Goal: Task Accomplishment & Management: Complete application form

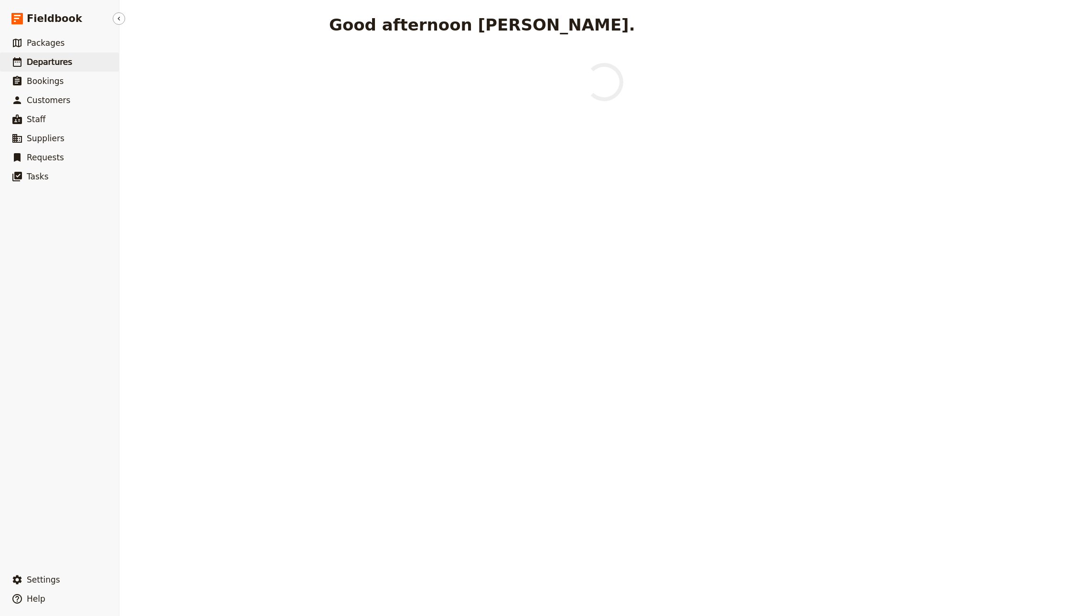
click at [99, 60] on link "​ Departures" at bounding box center [59, 62] width 119 height 19
select select "CREATED_AT"
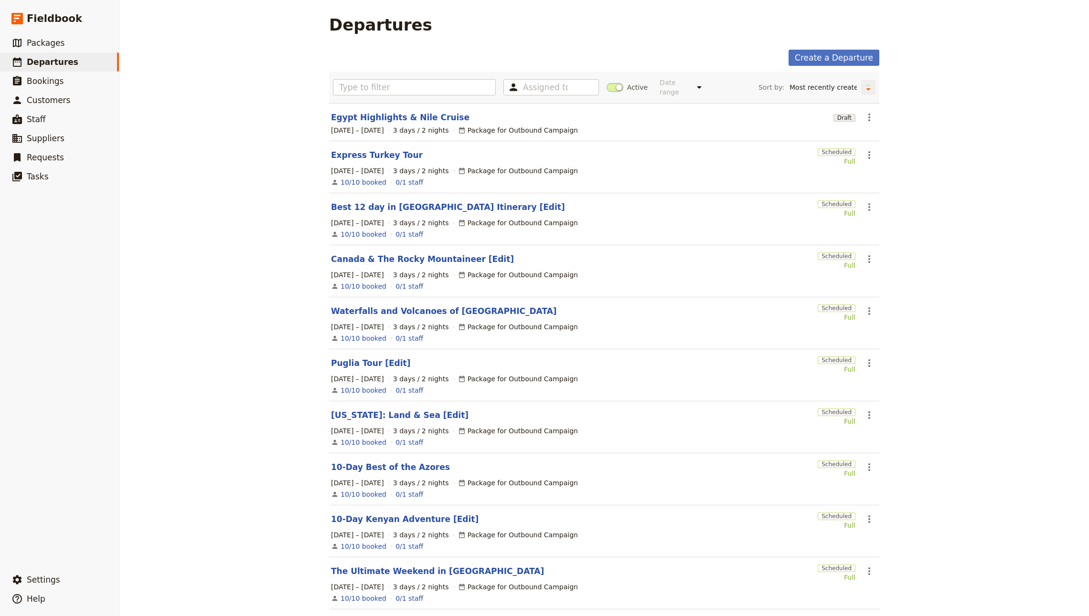
click at [861, 85] on button "Change sort direction" at bounding box center [868, 87] width 14 height 14
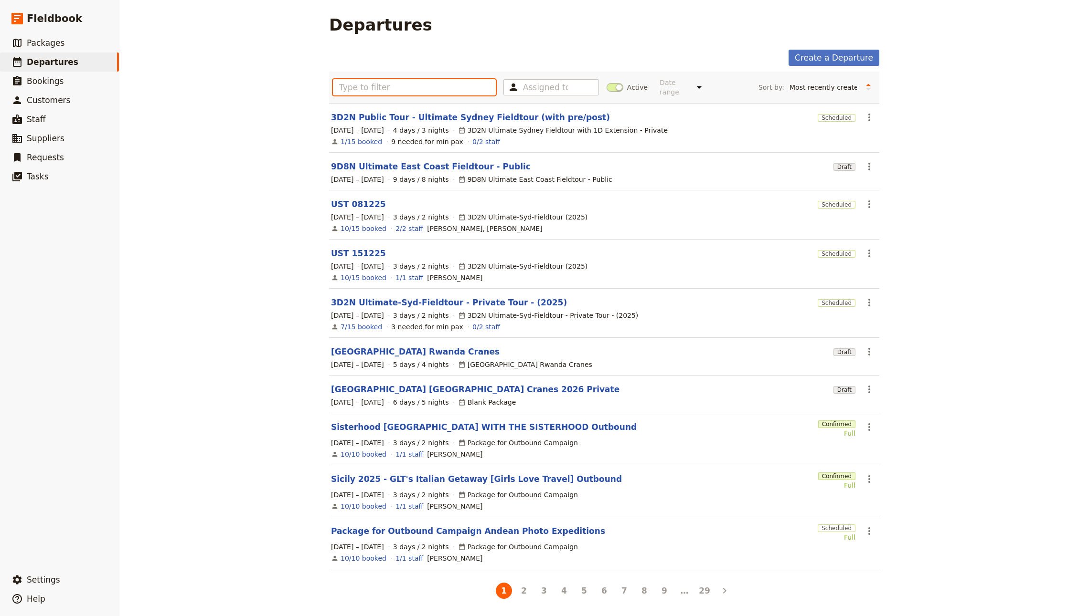
click at [466, 88] on input "text" at bounding box center [414, 87] width 163 height 16
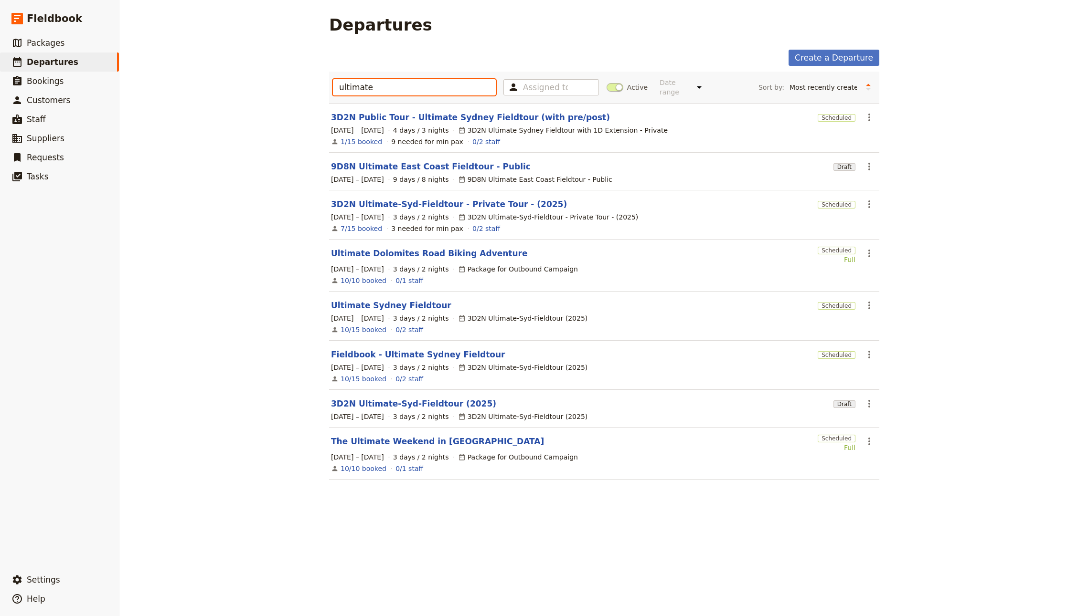
type input "ultimate"
click at [413, 292] on section "Ultimate Sydney Fieldtour Scheduled ​ [DATE] – [DATE] 3 days / 2 nights 3D2N Ul…" at bounding box center [604, 316] width 550 height 49
click at [412, 300] on link "Ultimate Sydney Fieldtour" at bounding box center [391, 305] width 120 height 11
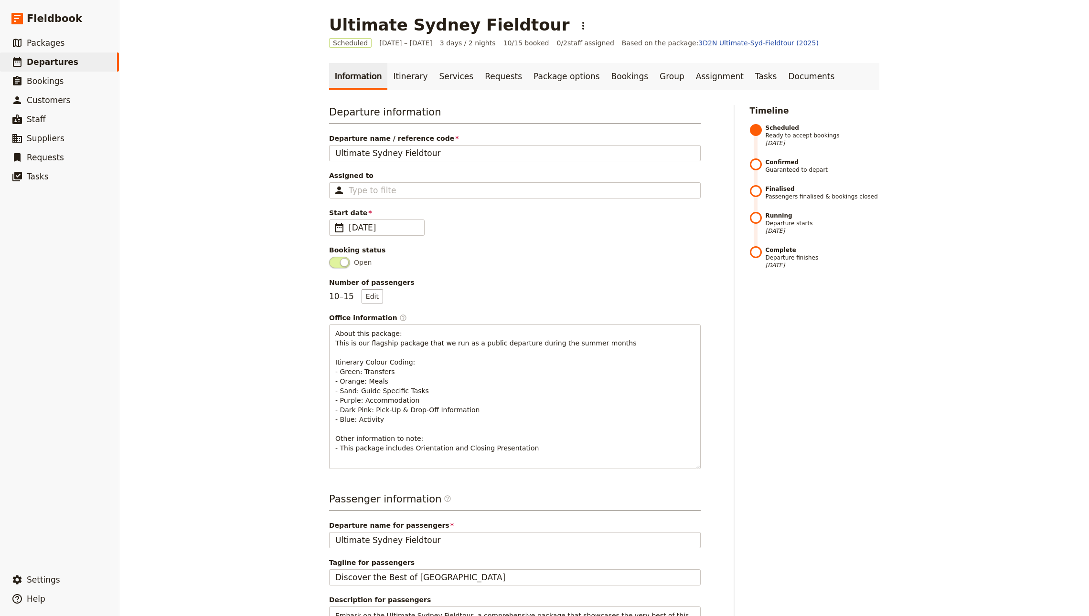
click at [403, 62] on main "Ultimate Sydney Fieldtour ​ Scheduled [DATE] – [DATE] 3 days / 2 nights 10/15 b…" at bounding box center [604, 451] width 573 height 902
click at [403, 69] on link "Itinerary" at bounding box center [410, 76] width 46 height 27
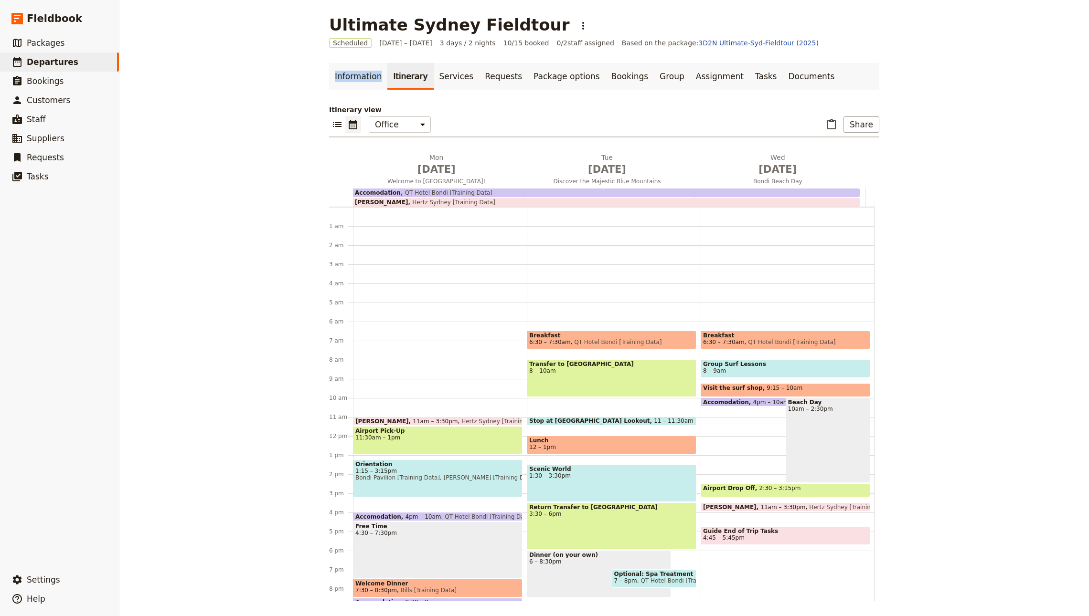
scroll to position [64, 0]
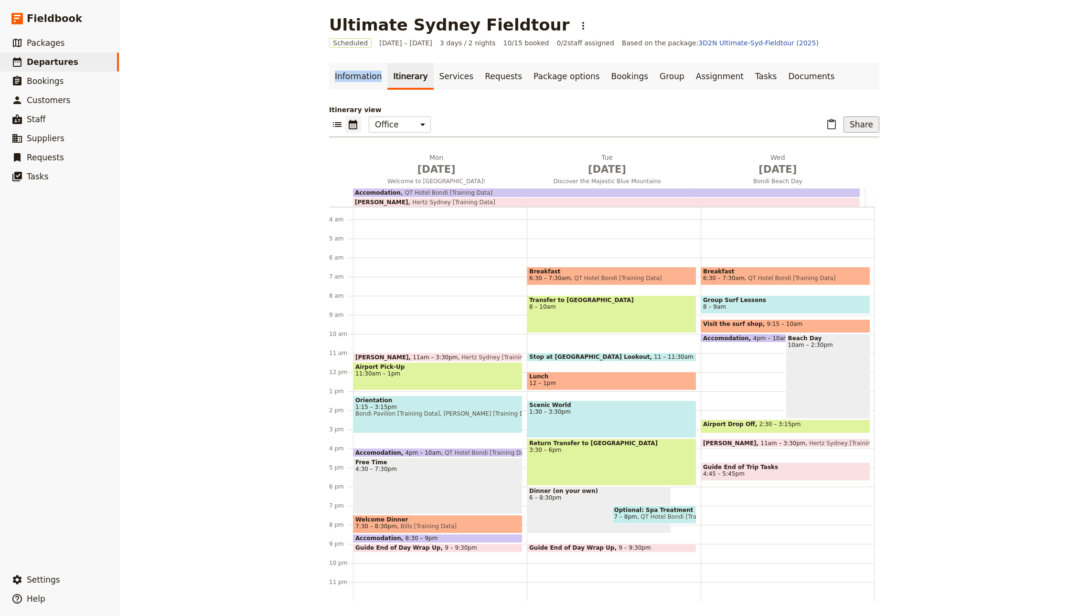
click at [863, 123] on button "Share" at bounding box center [861, 125] width 36 height 16
click at [837, 168] on span "Sales Brochure" at bounding box center [829, 172] width 50 height 10
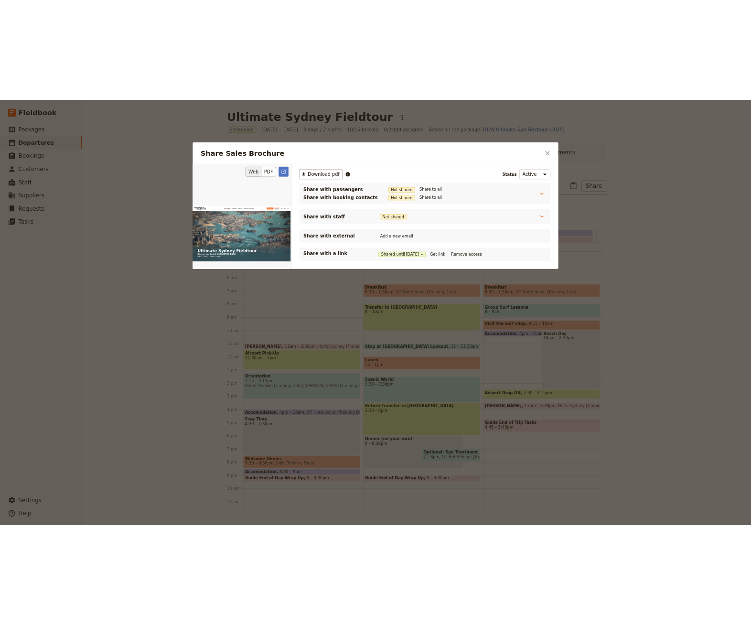
scroll to position [0, 0]
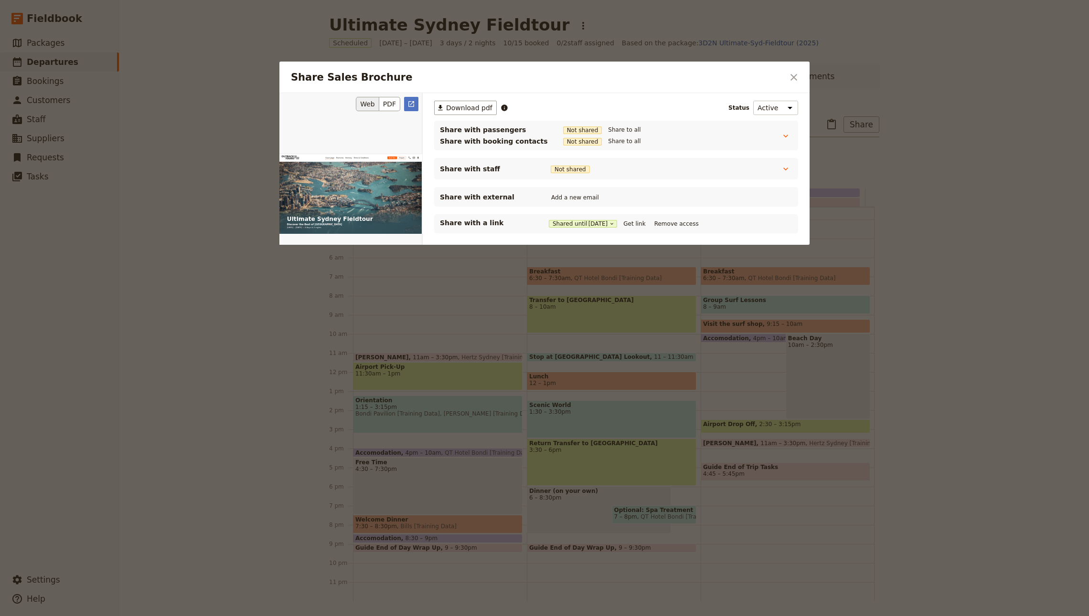
click at [402, 101] on div "Web PDF ​" at bounding box center [350, 104] width 135 height 14
click at [412, 102] on icon "Open full preview" at bounding box center [411, 104] width 8 height 8
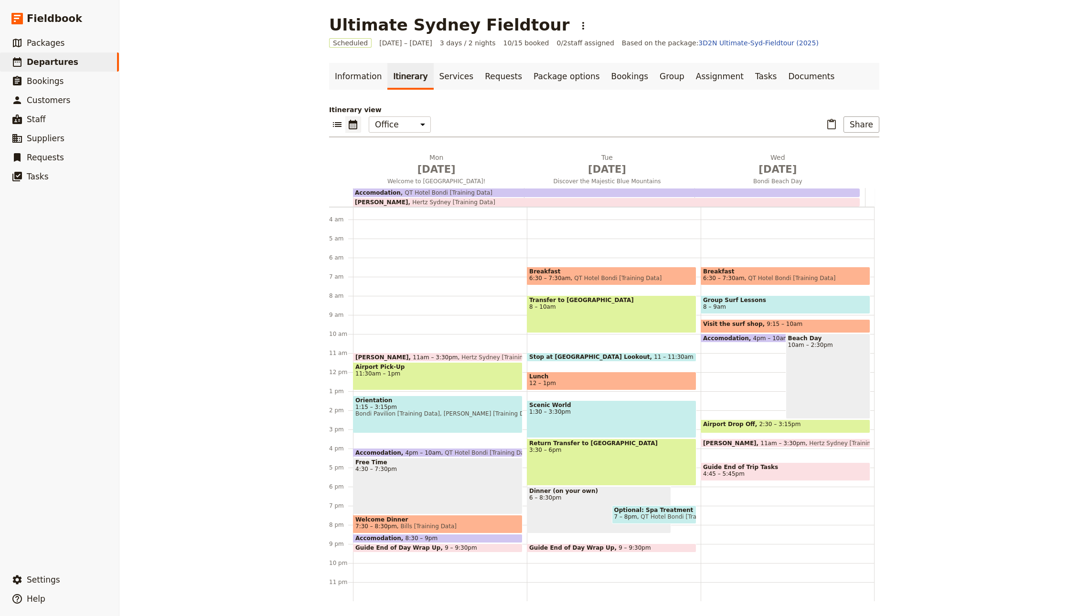
click at [387, 81] on link "Itinerary" at bounding box center [410, 76] width 46 height 27
click at [347, 78] on link "Information" at bounding box center [358, 76] width 58 height 27
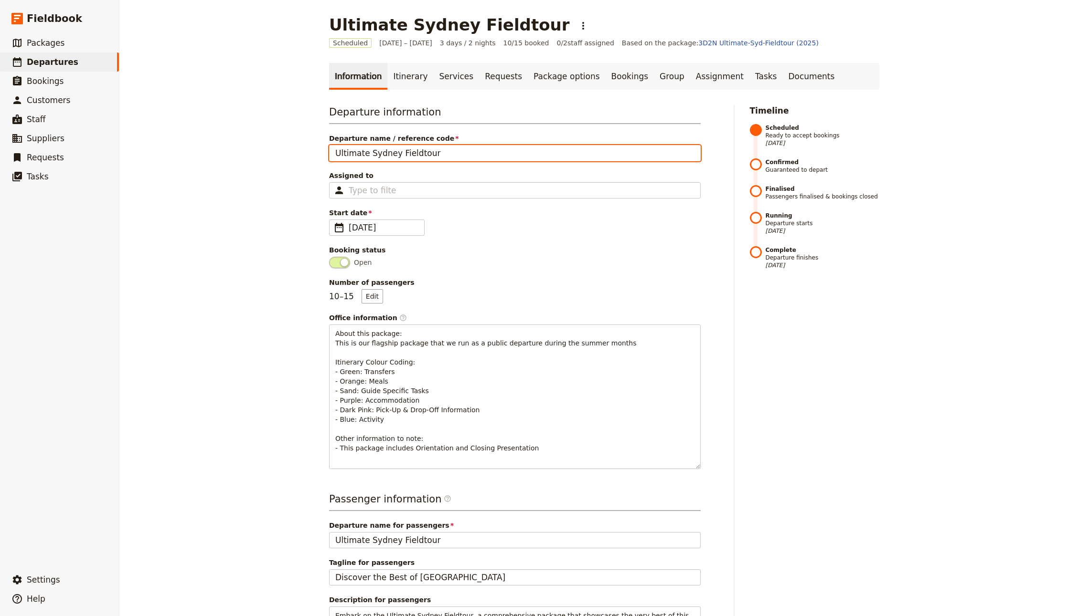
click at [459, 152] on input "Ultimate Sydney Fieldtour" at bounding box center [514, 153] width 371 height 16
type input "Ultimate Sydney Fieldtour [Demo]"
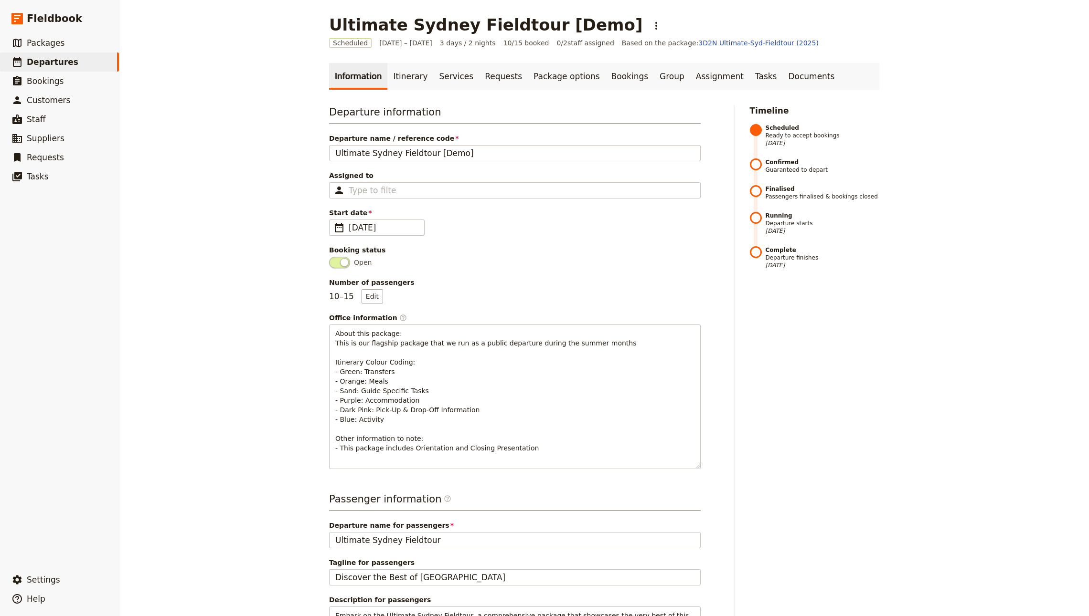
click at [265, 84] on div "Ultimate Sydney Fieldtour [Demo] ​ Scheduled [DATE] – [DATE] 3 days / 2 nights …" at bounding box center [603, 308] width 969 height 616
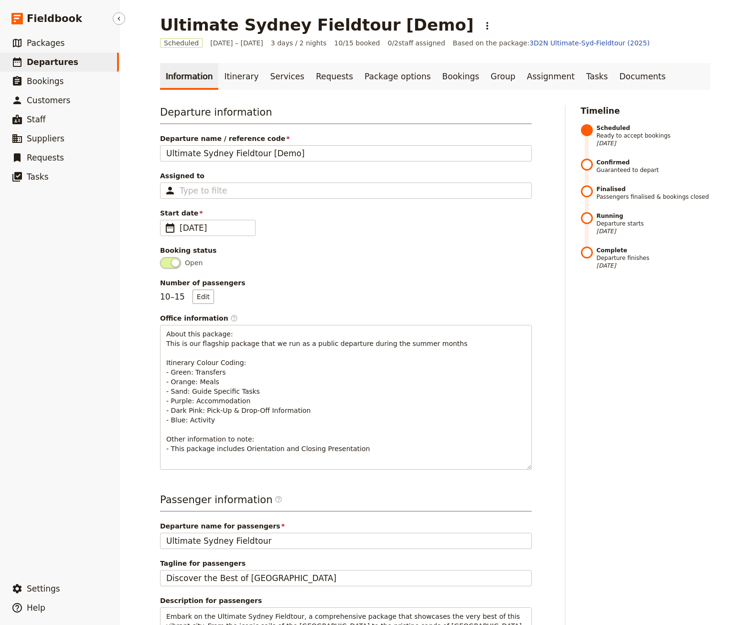
click at [80, 70] on link "​ Departures" at bounding box center [59, 62] width 119 height 19
select select "CREATED_AT"
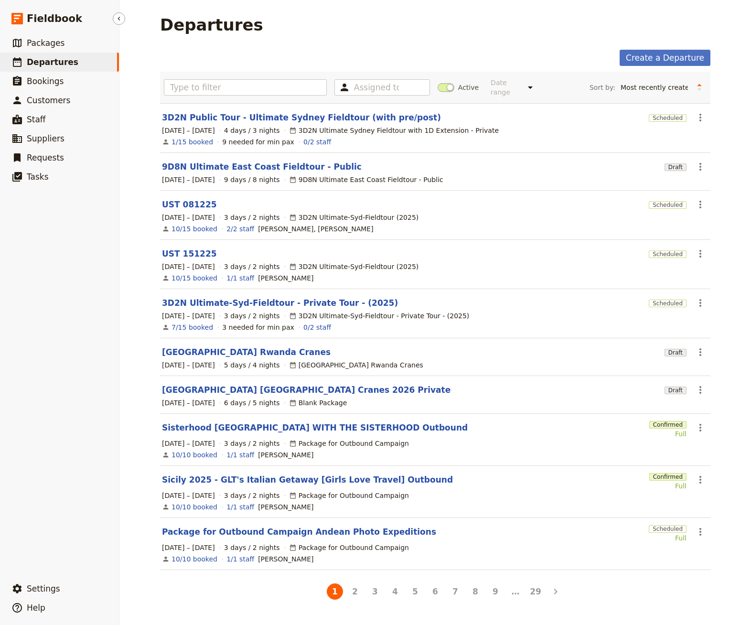
click at [69, 32] on nav "​ Fieldbook ​ ​ Packages ​ Departures ​ Bookings ​ Customers ​ Staff ​ Supplier…" at bounding box center [59, 312] width 119 height 625
click at [62, 40] on link "​ Packages" at bounding box center [59, 42] width 119 height 19
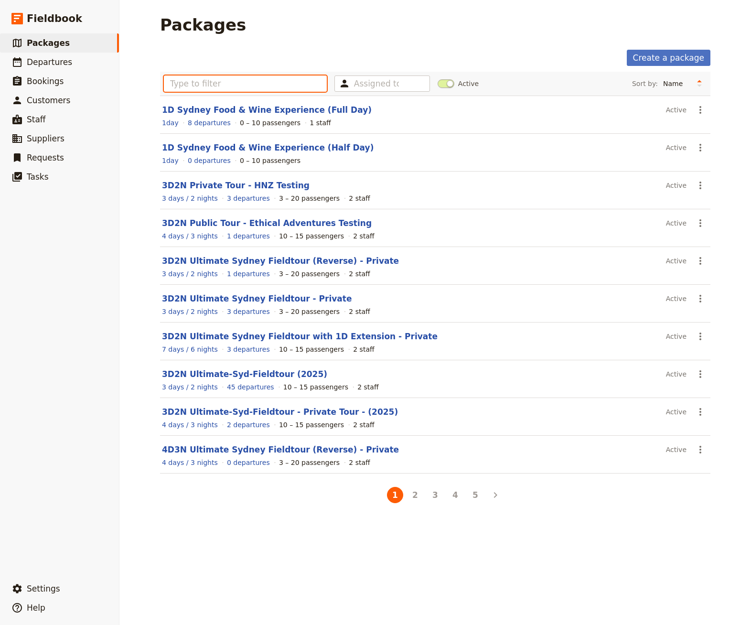
click at [234, 76] on input "text" at bounding box center [245, 83] width 163 height 16
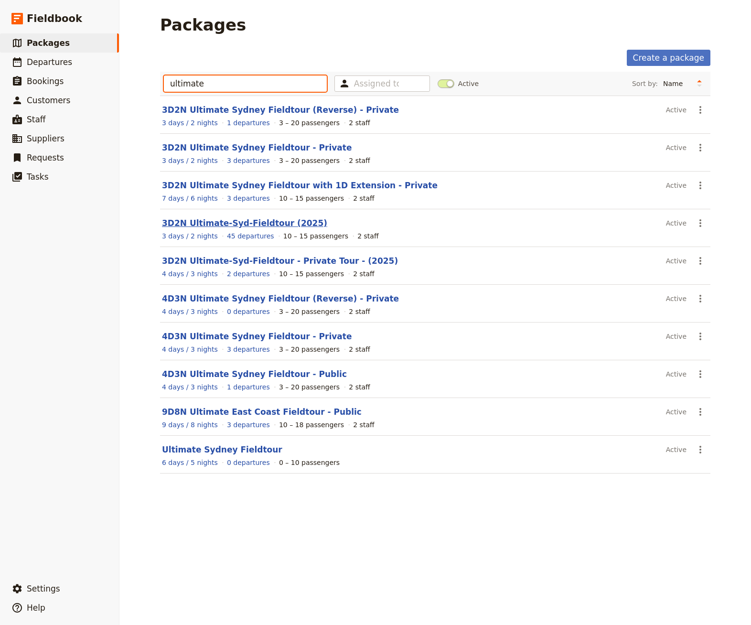
type input "ultimate"
click at [247, 224] on link "3D2N Ultimate-Syd-Fieldtour (2025)" at bounding box center [244, 223] width 165 height 10
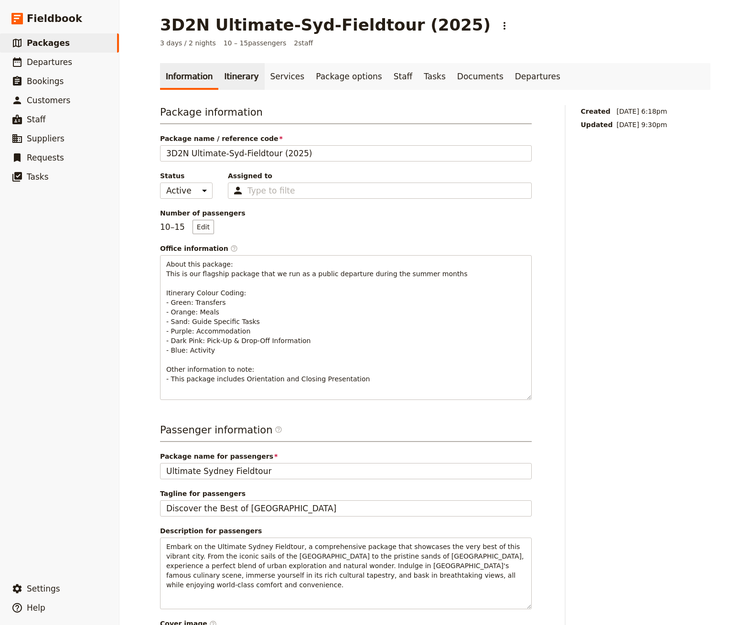
click at [227, 73] on link "Itinerary" at bounding box center [241, 76] width 46 height 27
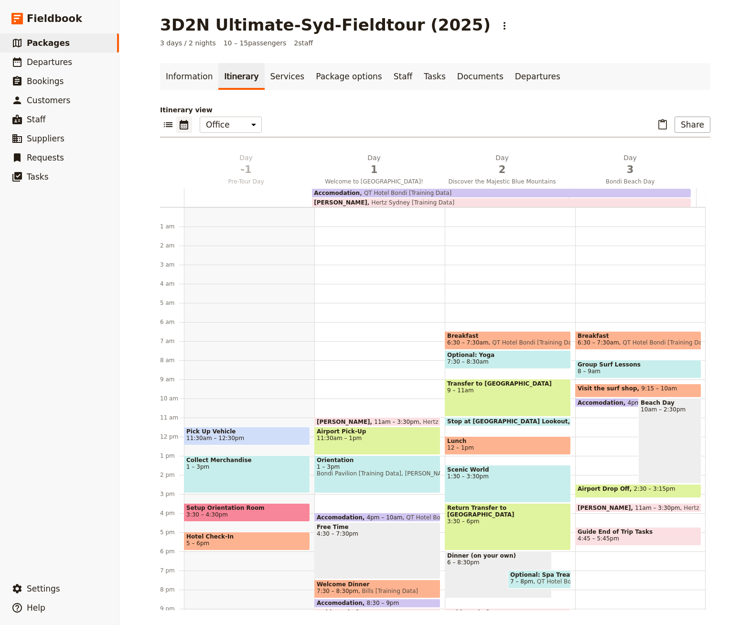
scroll to position [55, 0]
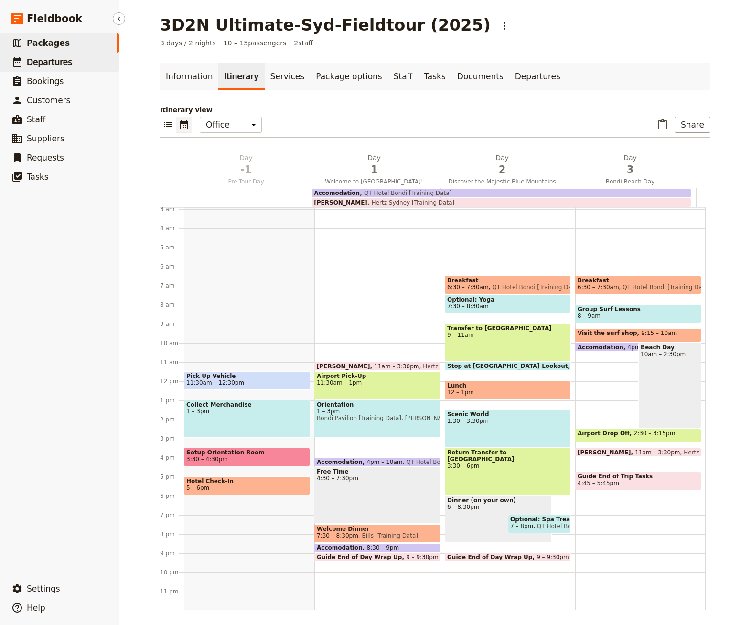
click at [51, 65] on span "Departures" at bounding box center [49, 62] width 45 height 10
select select "CREATED_AT"
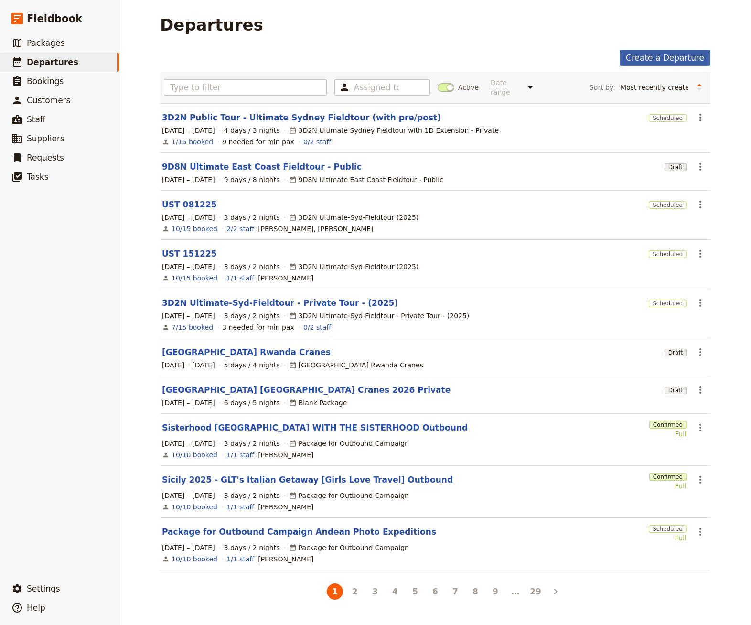
click at [654, 64] on link "Create a Departure" at bounding box center [664, 58] width 91 height 16
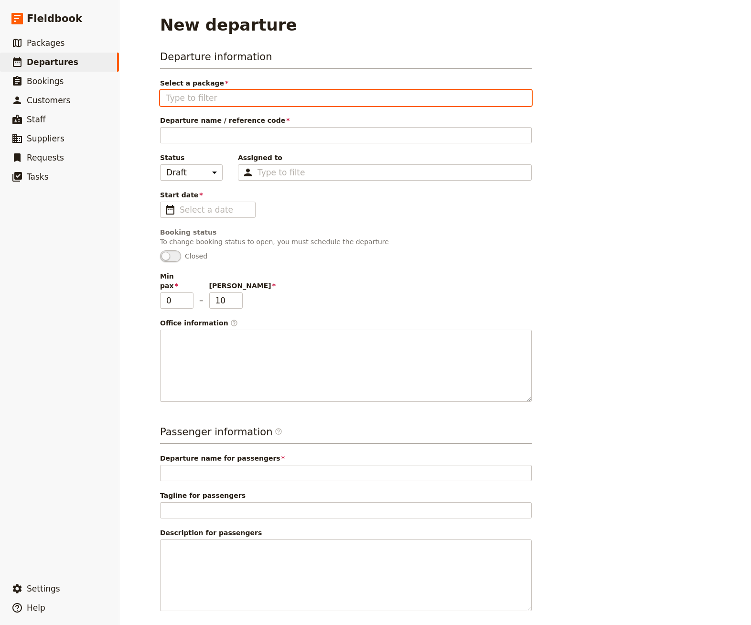
click at [232, 93] on input "Select a package" at bounding box center [345, 97] width 359 height 11
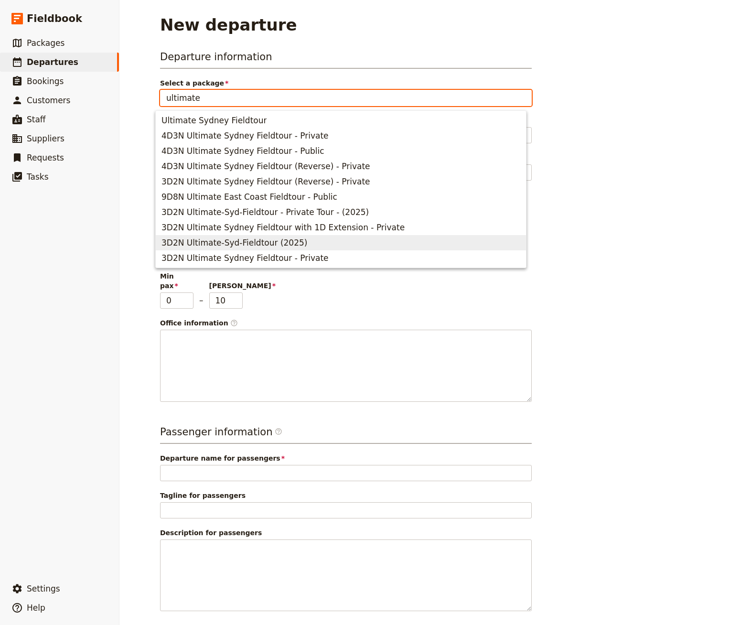
click at [271, 246] on span "3D2N Ultimate-Syd-Fieldtour (2025)" at bounding box center [234, 242] width 146 height 11
type input "3D2N Ultimate-Syd-Fieldtour (2025)"
type input "Ultimate Sydney Fieldtour"
type input "Discover the Best of [GEOGRAPHIC_DATA]"
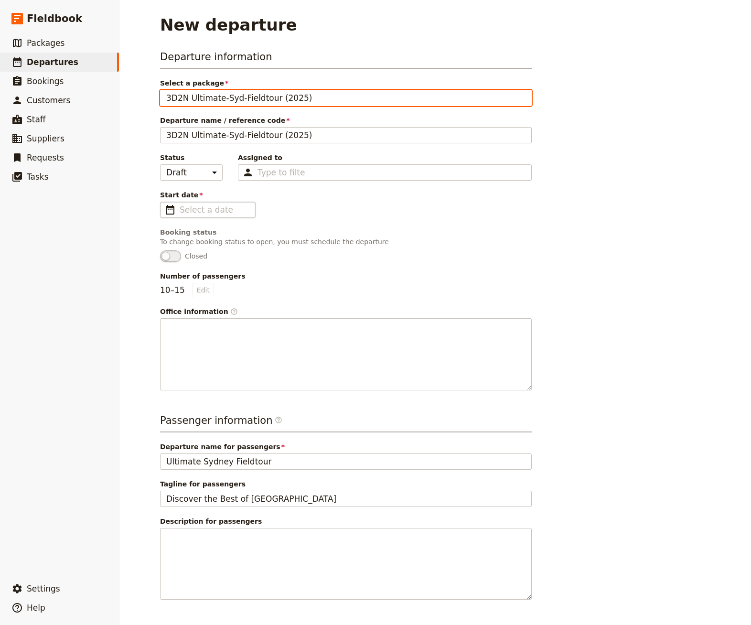
type input "3D2N Ultimate-Syd-Fieldtour (2025)"
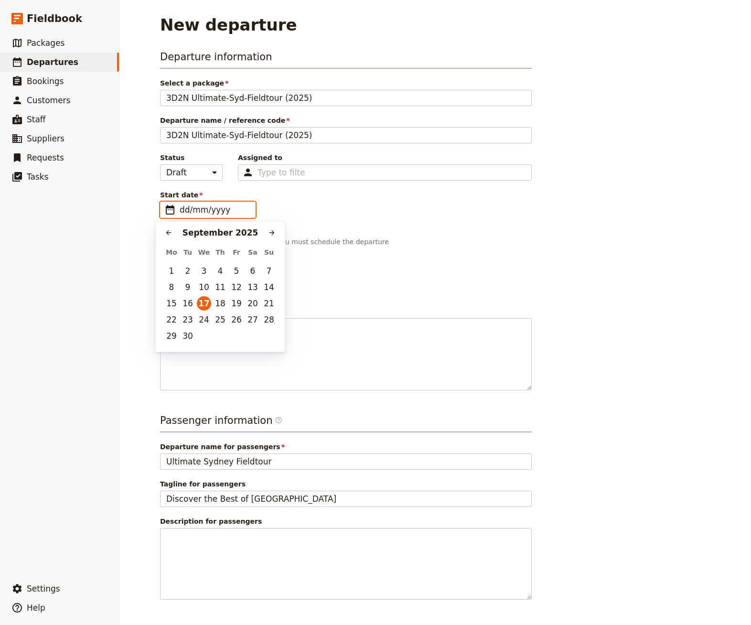
click at [225, 213] on input "dd/mm/yyyy" at bounding box center [215, 209] width 70 height 11
click at [271, 233] on icon "Next month" at bounding box center [272, 233] width 8 height 8
click at [170, 305] on button "10" at bounding box center [171, 303] width 14 height 14
type input "[DATE]"
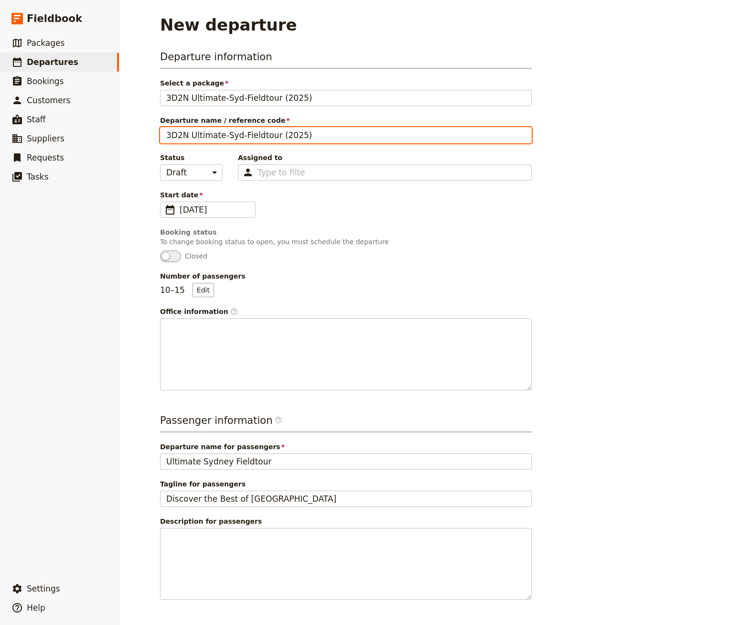
click at [281, 138] on input "3D2N Ultimate-Syd-Fieldtour (2025)" at bounding box center [345, 135] width 371 height 16
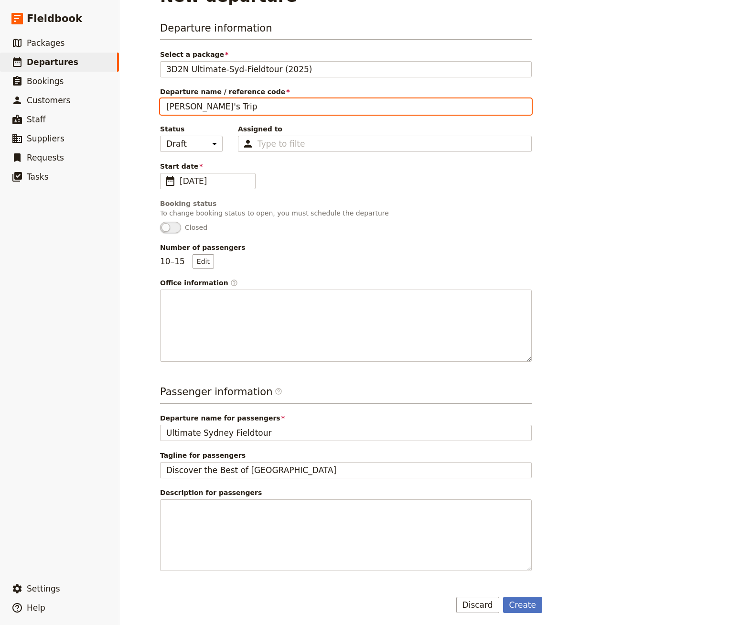
type input "[PERSON_NAME]'s Trip"
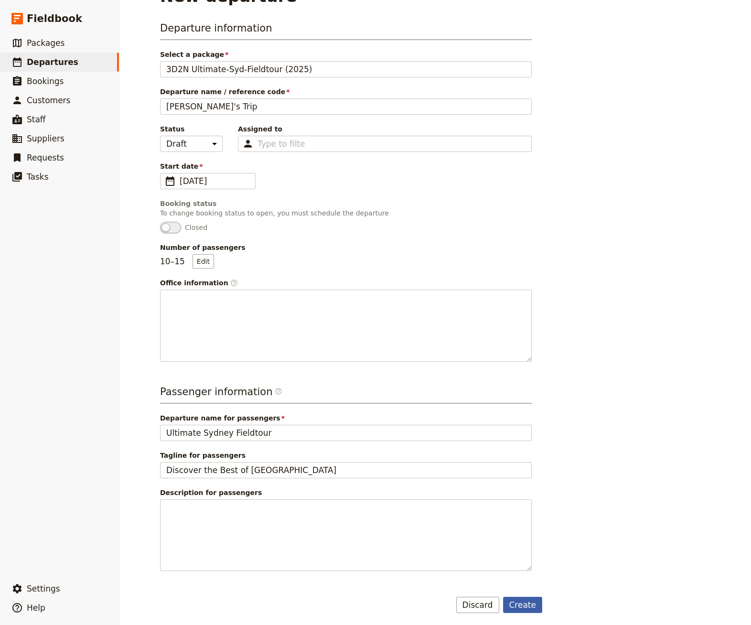
click at [530, 599] on button "Create" at bounding box center [523, 604] width 40 height 16
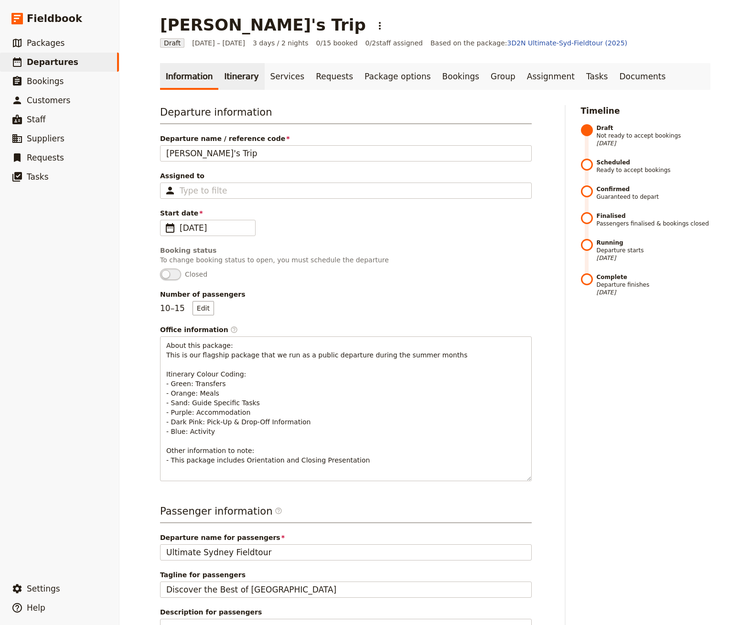
click at [230, 82] on link "Itinerary" at bounding box center [241, 76] width 46 height 27
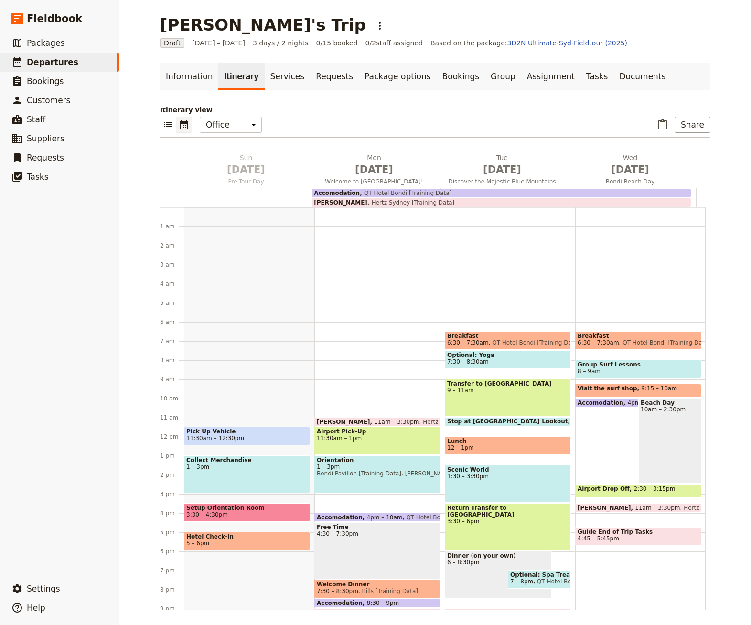
scroll to position [55, 0]
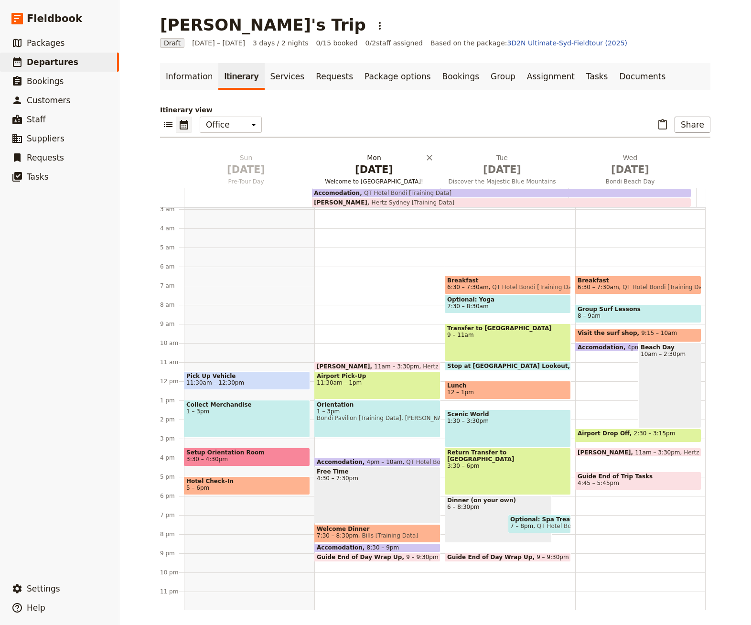
click at [394, 183] on span "Welcome to [GEOGRAPHIC_DATA]!" at bounding box center [374, 182] width 124 height 8
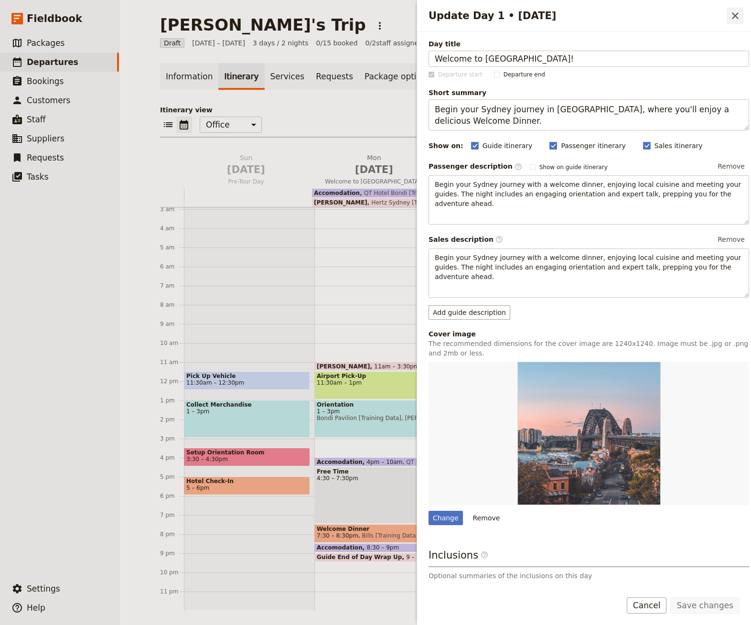
click at [740, 18] on icon "Close drawer" at bounding box center [734, 15] width 11 height 11
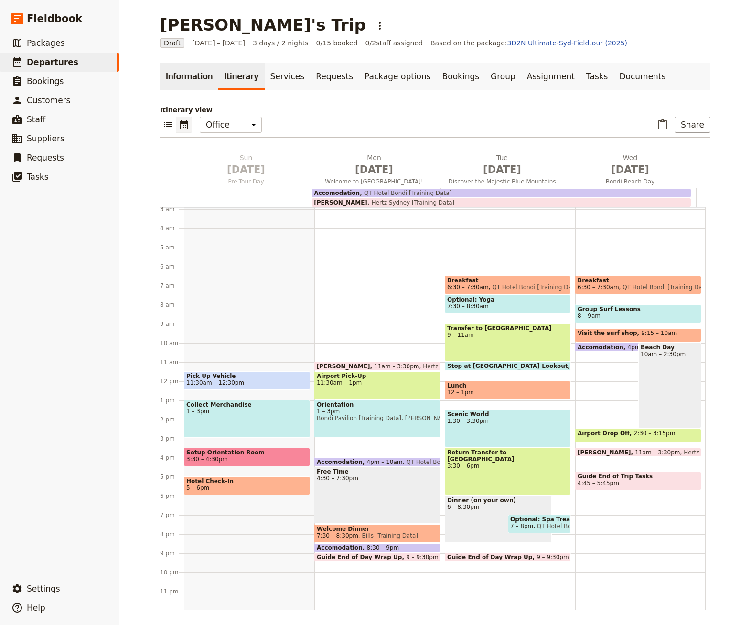
click at [167, 81] on link "Information" at bounding box center [189, 76] width 58 height 27
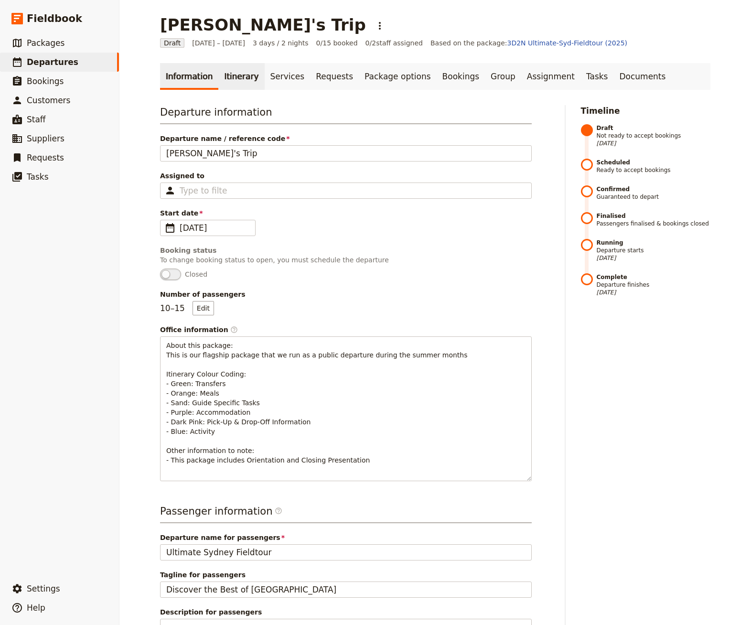
click at [228, 81] on link "Itinerary" at bounding box center [241, 76] width 46 height 27
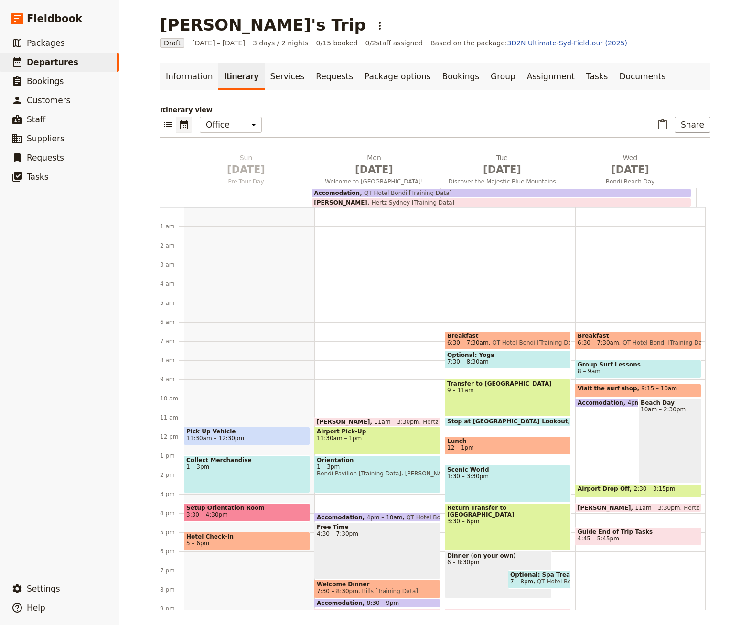
scroll to position [55, 0]
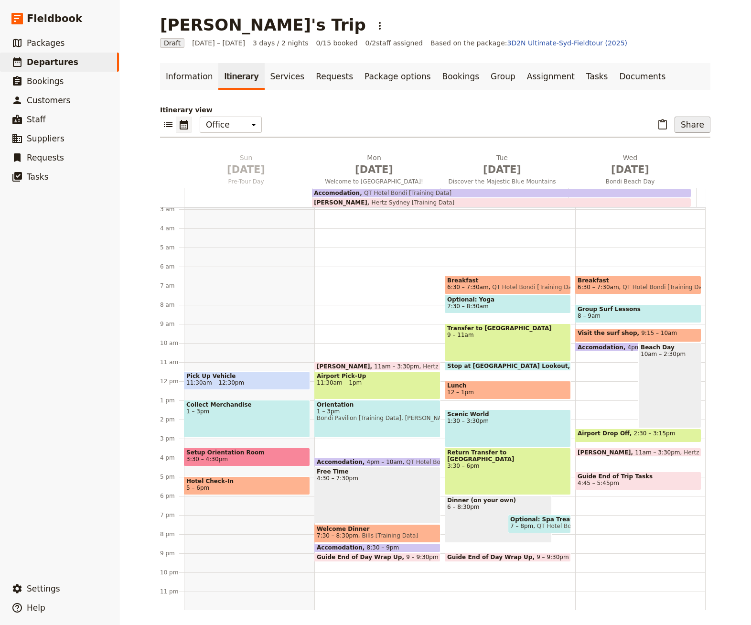
click at [685, 124] on button "Share" at bounding box center [692, 125] width 36 height 16
click at [671, 175] on span "Sales Brochure" at bounding box center [660, 172] width 50 height 10
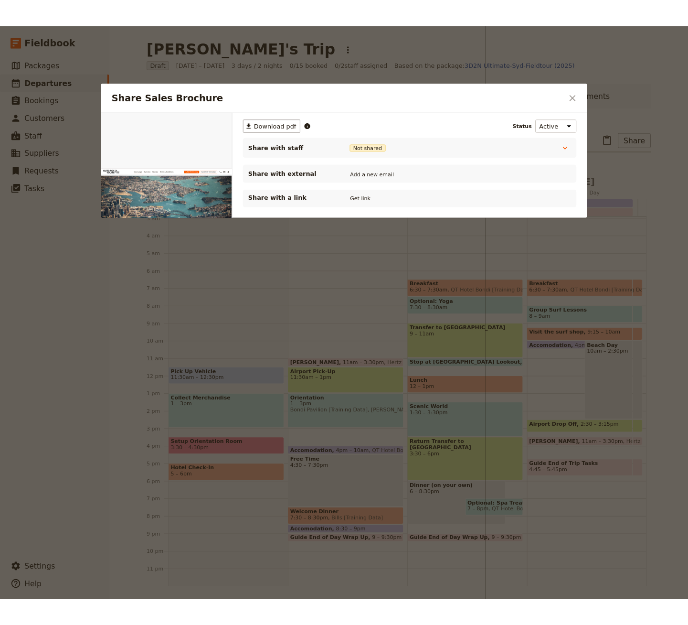
scroll to position [0, 0]
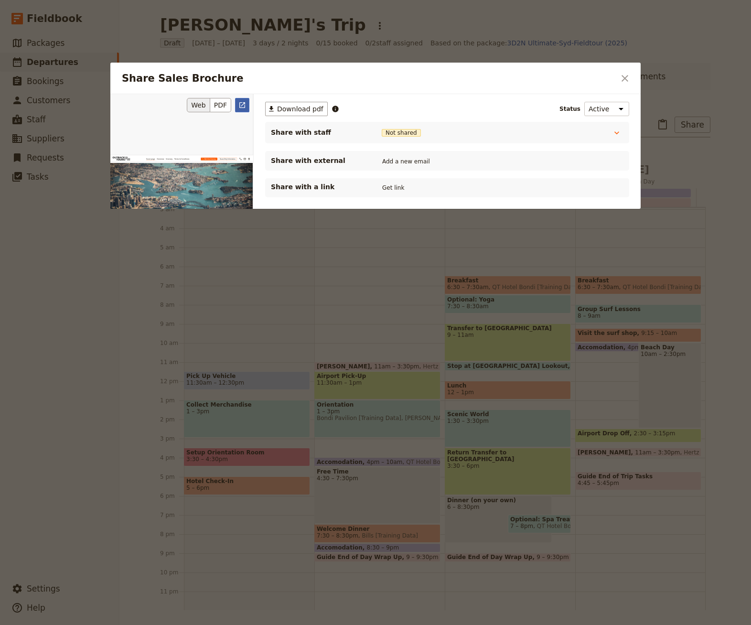
click at [241, 108] on link "​" at bounding box center [242, 105] width 14 height 14
click at [316, 328] on div at bounding box center [375, 312] width 751 height 625
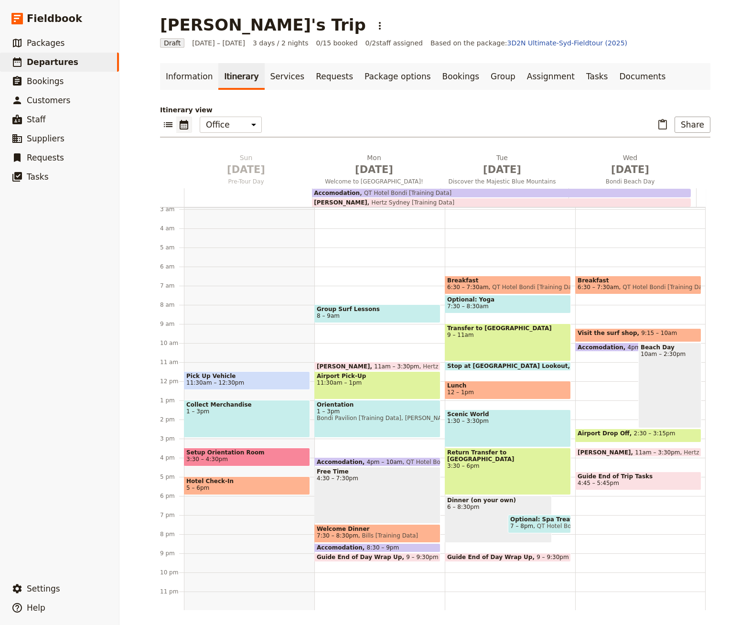
drag, startPoint x: 618, startPoint y: 308, endPoint x: 328, endPoint y: 0, distance: 423.2
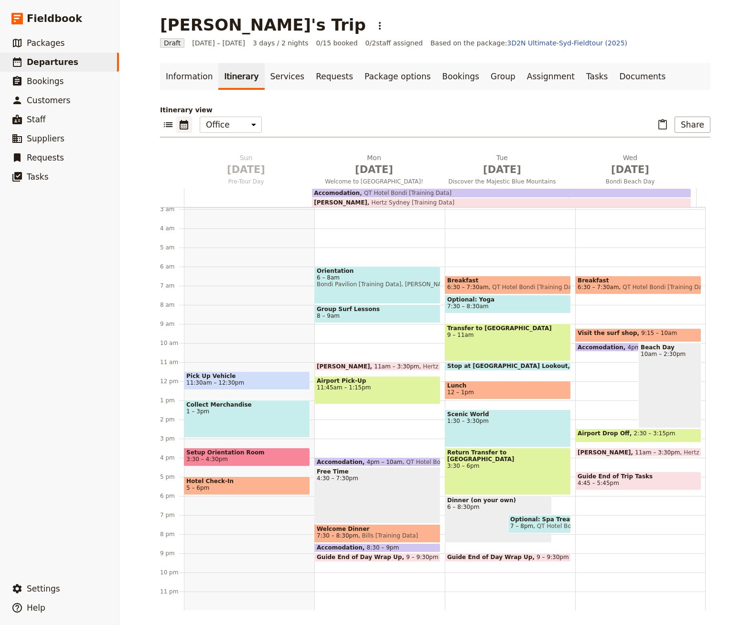
drag, startPoint x: 391, startPoint y: 414, endPoint x: 279, endPoint y: 1, distance: 428.3
click at [380, 166] on span "[DATE]" at bounding box center [374, 169] width 117 height 14
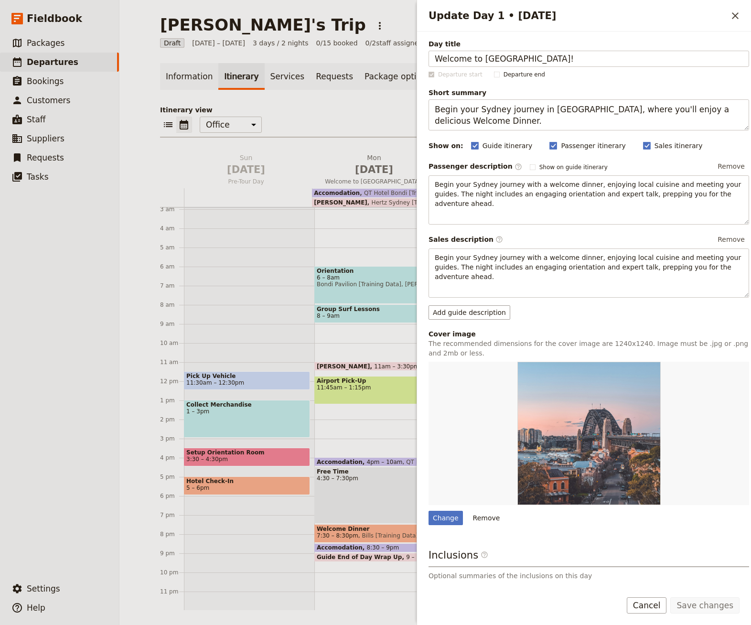
click at [327, 119] on div "​ ​ Office Guide Passenger Sales ​ Share" at bounding box center [435, 127] width 550 height 21
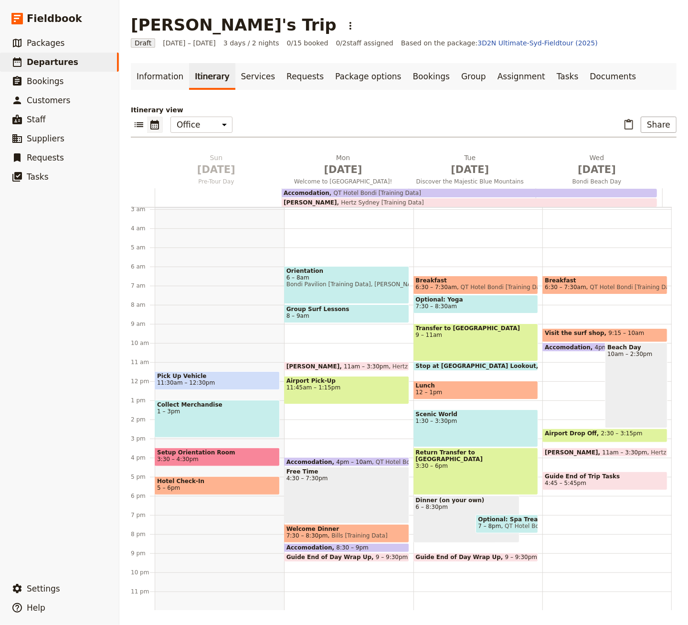
drag, startPoint x: 162, startPoint y: 43, endPoint x: 219, endPoint y: 42, distance: 56.8
click at [219, 42] on div "Draft [DATE] – [DATE] 3 days / 2 nights 0/15 booked 0 / 2 staff assigned Based …" at bounding box center [404, 43] width 546 height 10
click at [345, 23] on icon "Actions" at bounding box center [350, 25] width 11 height 11
click at [444, 116] on div "Itinerary view ​ ​ Office Guide Passenger Sales ​ Share [DATE] Pre-Tour Day [DA…" at bounding box center [404, 357] width 546 height 505
click at [661, 128] on button "Share" at bounding box center [659, 125] width 36 height 16
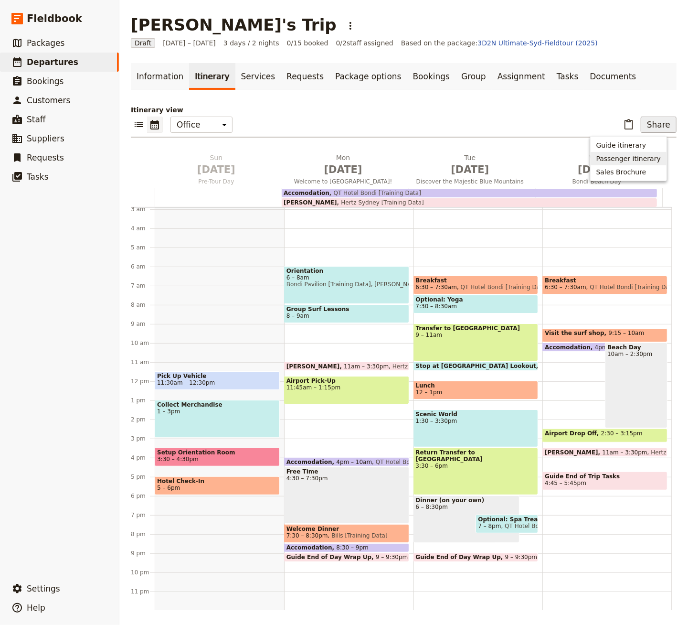
click at [633, 159] on span "Passenger itinerary" at bounding box center [628, 159] width 64 height 10
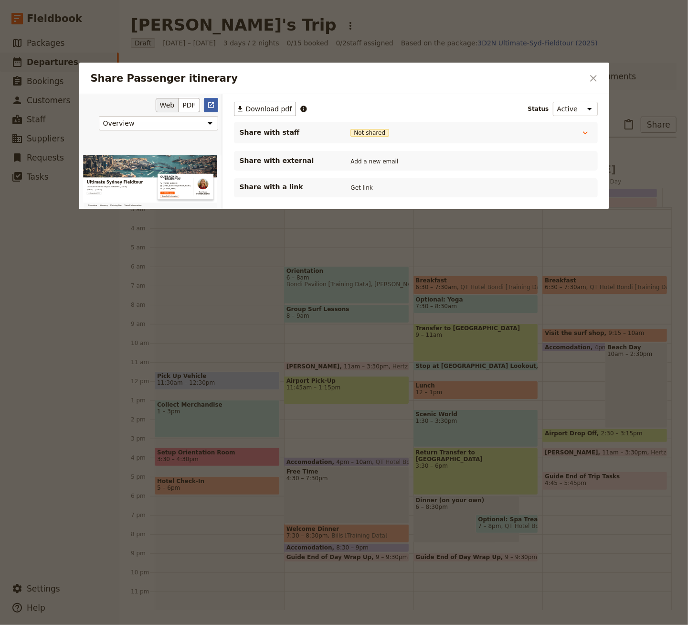
click at [215, 102] on icon "Open full preview" at bounding box center [211, 105] width 8 height 8
click at [592, 82] on icon "Close dialog" at bounding box center [593, 78] width 11 height 11
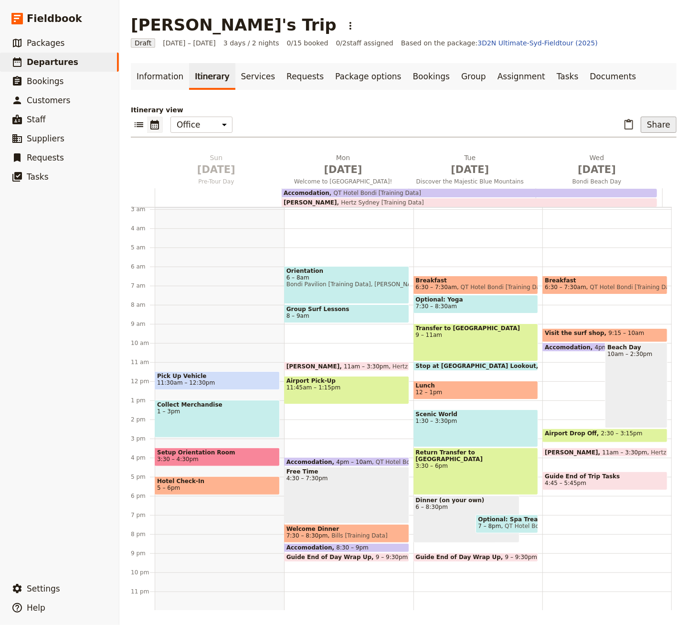
click at [642, 129] on button "Share" at bounding box center [659, 125] width 36 height 16
click at [626, 148] on span "Guide itinerary" at bounding box center [621, 145] width 50 height 10
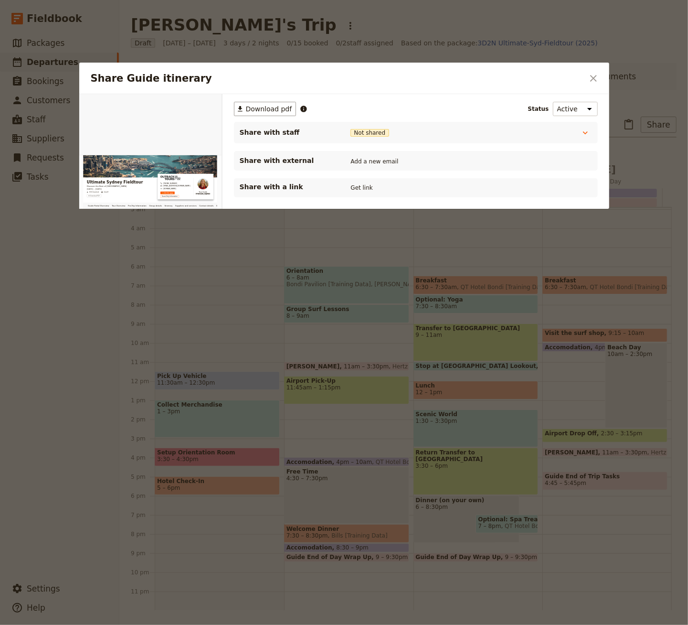
click at [254, 46] on div at bounding box center [344, 312] width 688 height 625
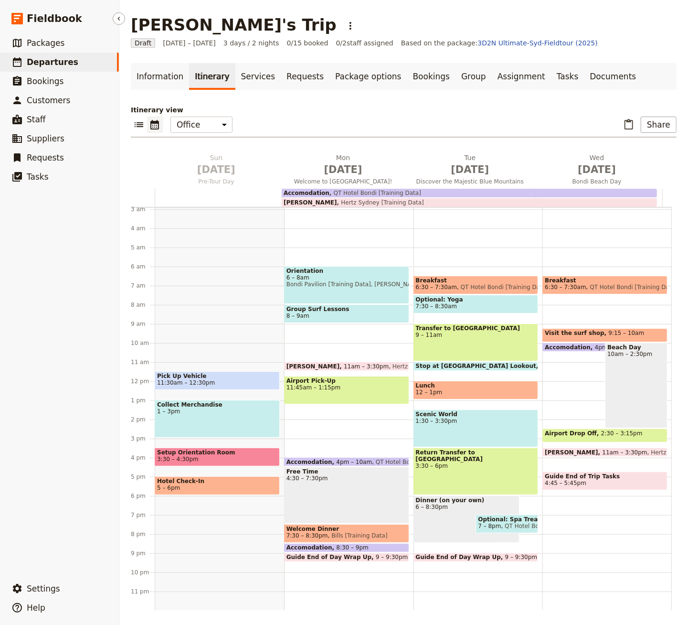
click at [88, 67] on link "​ Departures" at bounding box center [59, 62] width 119 height 19
select select "CREATED_AT"
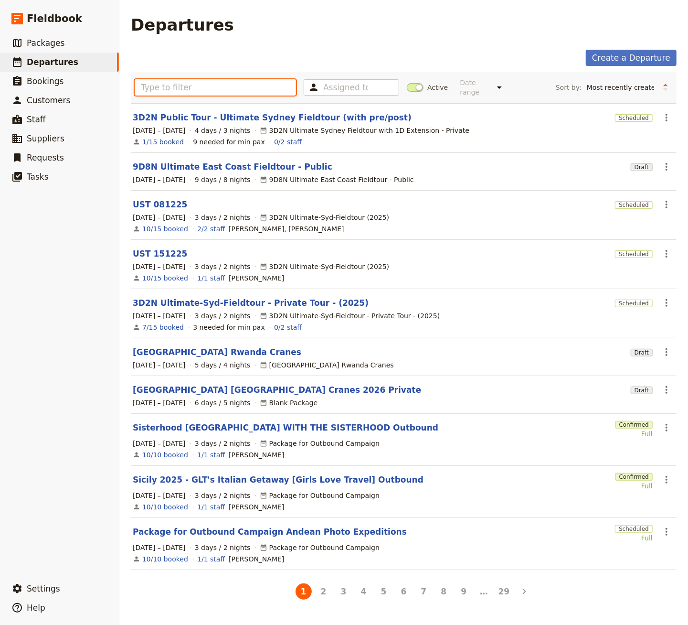
click at [247, 84] on input "text" at bounding box center [215, 87] width 161 height 16
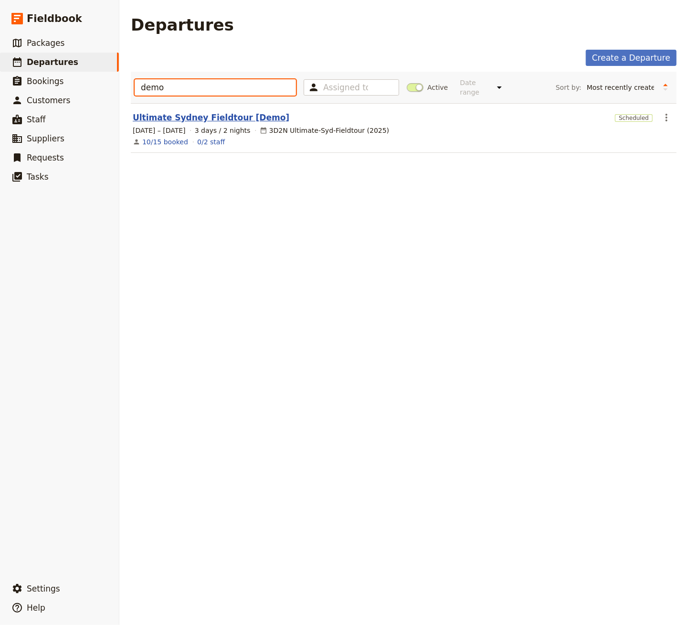
type input "demo"
click at [239, 112] on link "Ultimate Sydney Fieldtour [Demo]" at bounding box center [211, 117] width 157 height 11
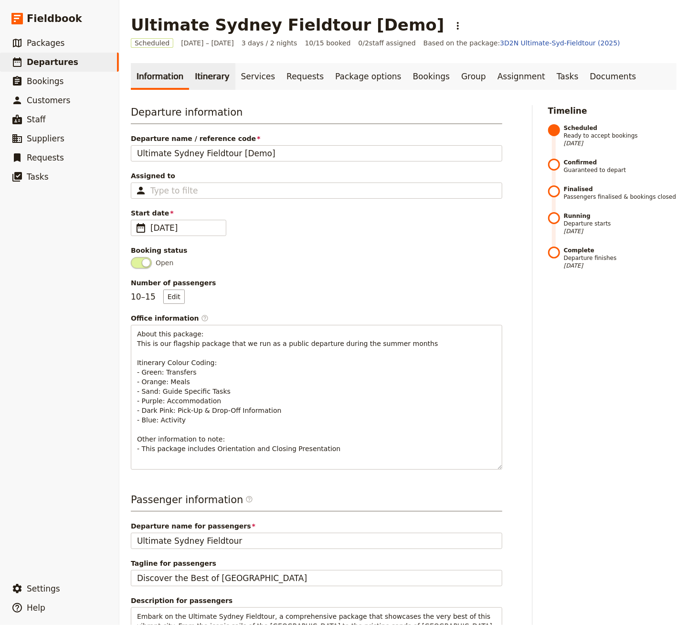
click at [217, 78] on link "Itinerary" at bounding box center [212, 76] width 46 height 27
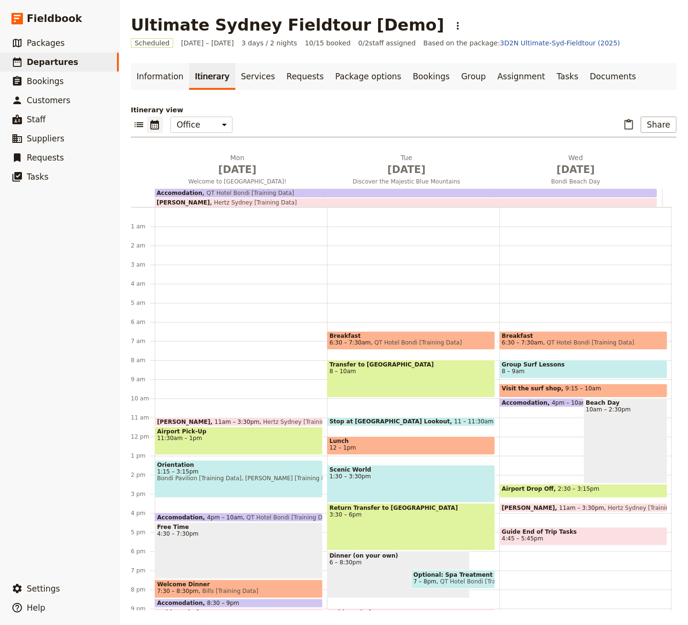
scroll to position [55, 0]
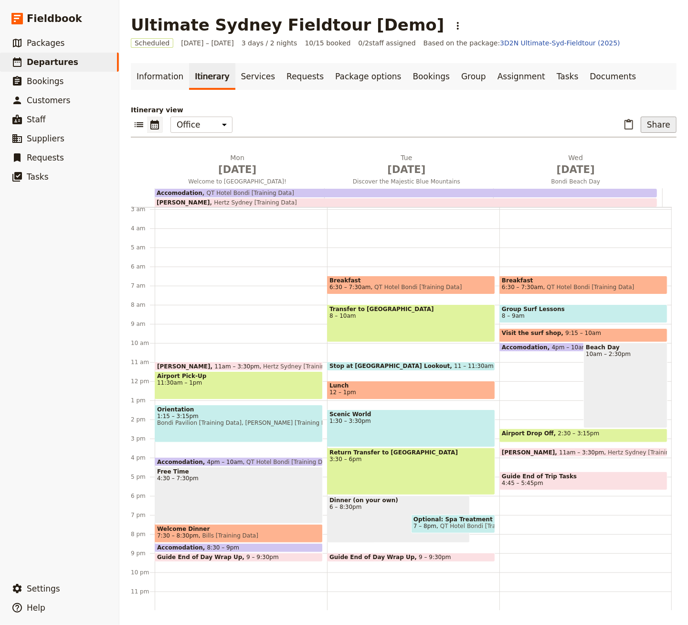
click at [646, 129] on button "Share" at bounding box center [659, 125] width 36 height 16
click at [640, 143] on span "Guide itinerary" at bounding box center [621, 145] width 50 height 10
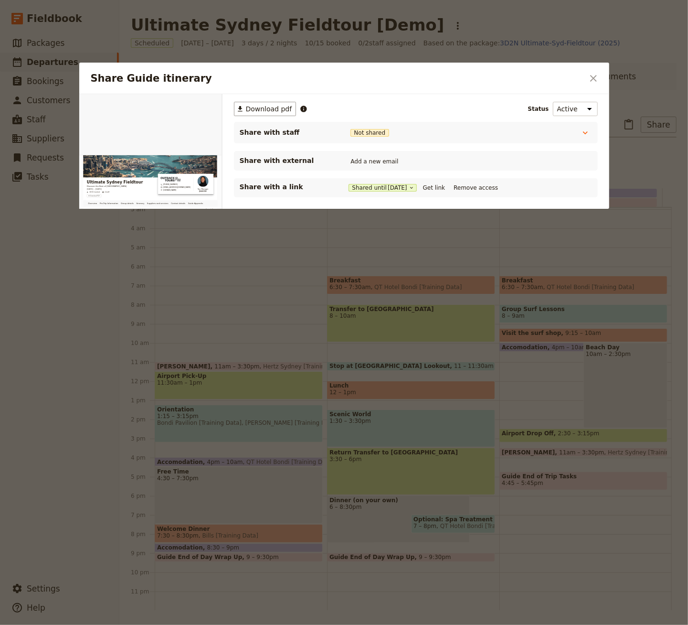
scroll to position [0, 0]
click at [210, 103] on icon "Open full preview" at bounding box center [211, 105] width 8 height 8
click at [288, 370] on div at bounding box center [344, 312] width 688 height 625
